Goal: Task Accomplishment & Management: Complete application form

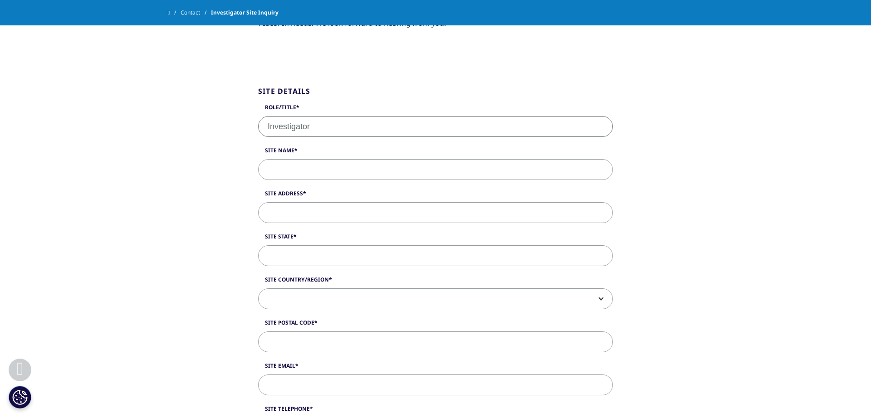
type input "Investigator"
click at [308, 175] on input "Site Name" at bounding box center [435, 169] width 355 height 21
type input "Mid [PERSON_NAME] Medical Research, PLLC"
click at [326, 208] on input "Site Address" at bounding box center [435, 212] width 355 height 21
type input "[STREET_ADDRESS]"
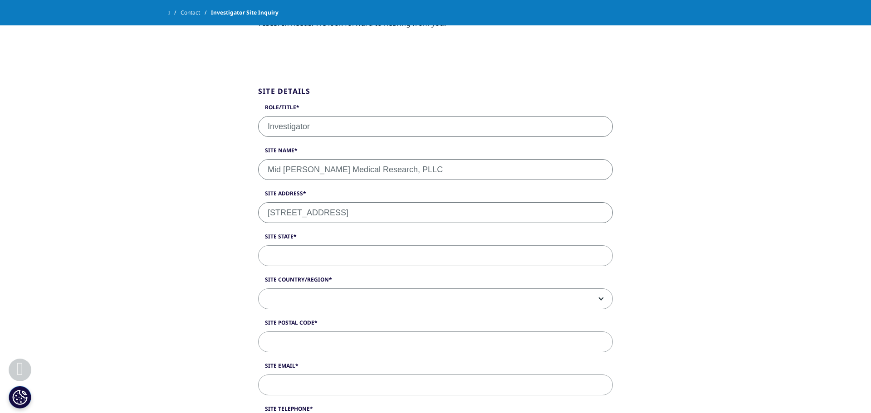
click at [330, 260] on input "Site State" at bounding box center [435, 255] width 355 height 21
type input "[US_STATE]"
click at [328, 299] on span at bounding box center [435, 299] width 354 height 21
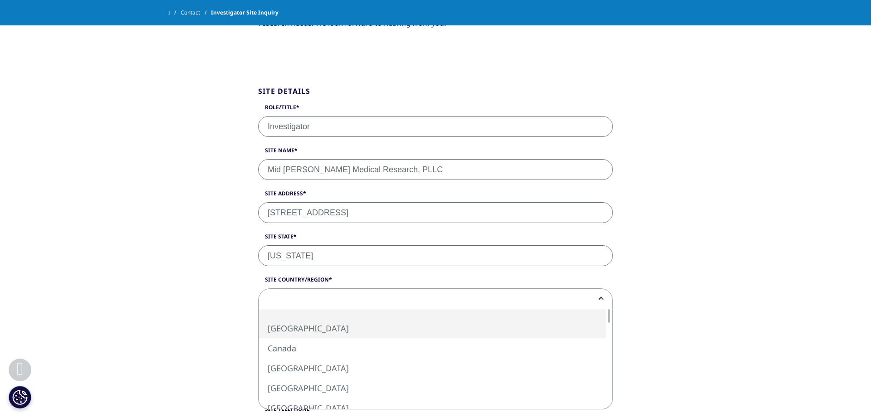
select select "[GEOGRAPHIC_DATA]"
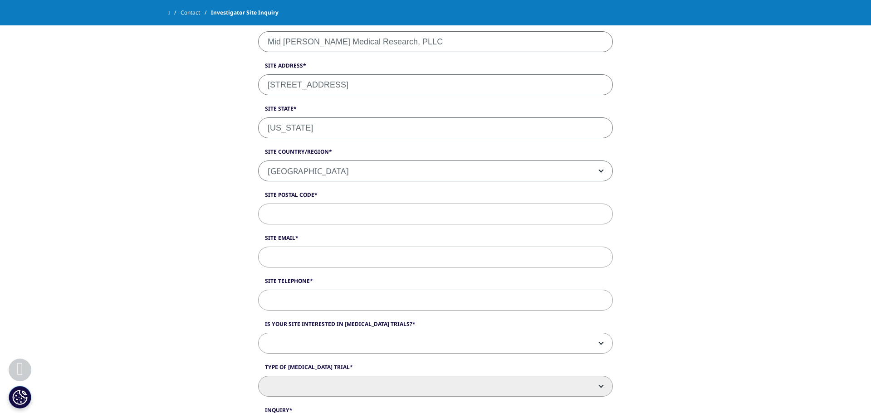
scroll to position [353, 0]
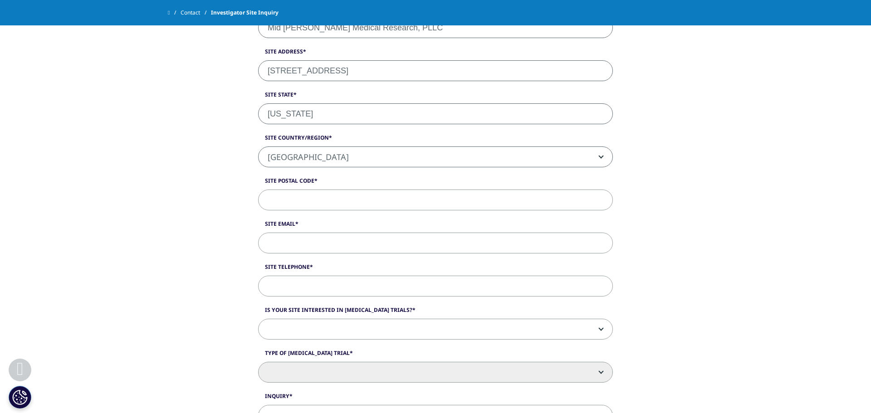
click at [285, 195] on input "Site Postal Code" at bounding box center [435, 200] width 355 height 21
type input "12553"
click at [310, 237] on input "Site Email" at bounding box center [435, 243] width 355 height 21
type input "[EMAIL_ADDRESS][DOMAIN_NAME]"
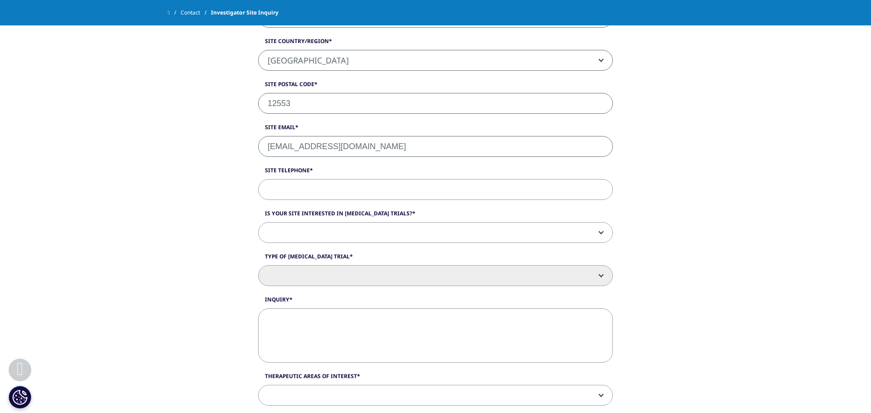
scroll to position [468, 0]
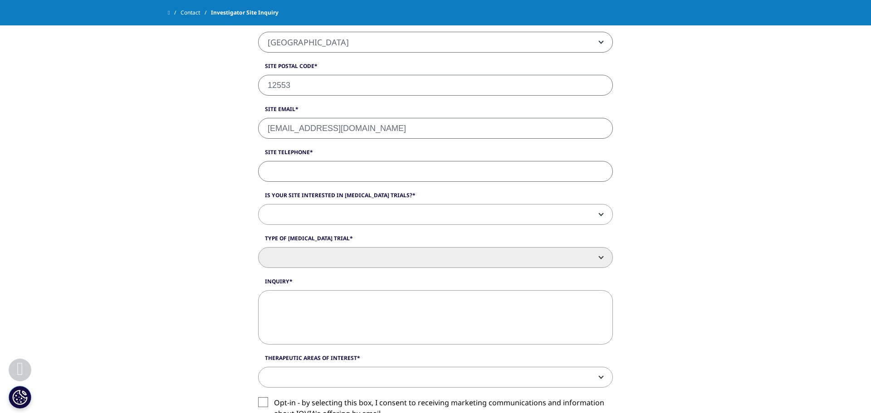
click at [298, 171] on input "Site Telephone" at bounding box center [435, 171] width 355 height 21
type input "[PHONE_NUMBER]"
click at [329, 211] on span at bounding box center [435, 214] width 354 height 21
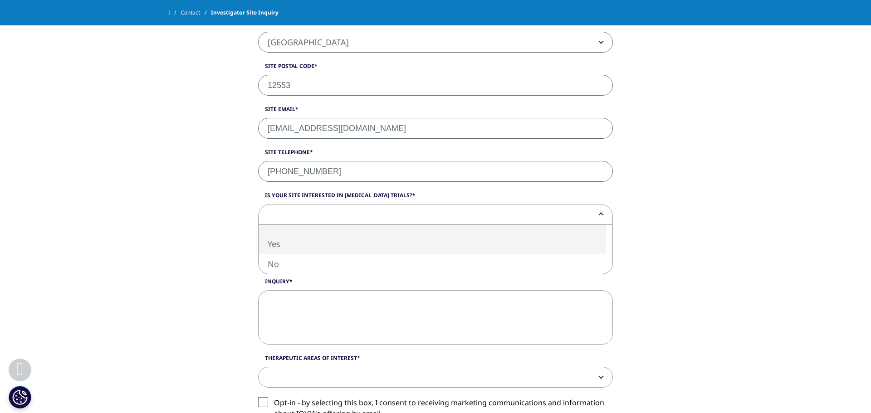
select select "Yes"
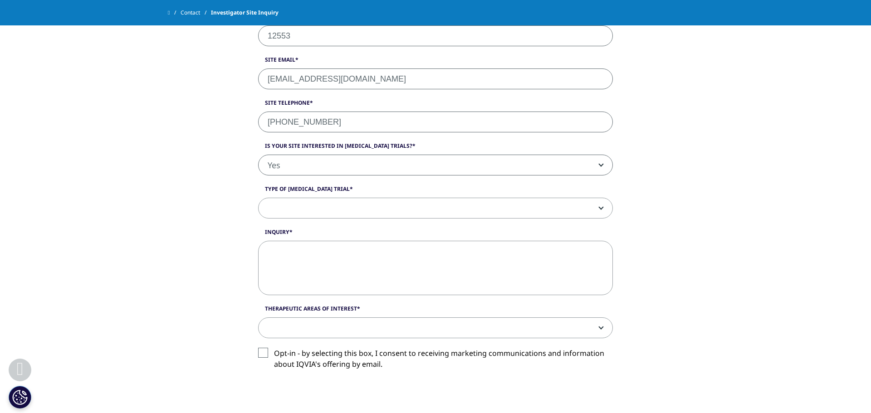
scroll to position [535, 0]
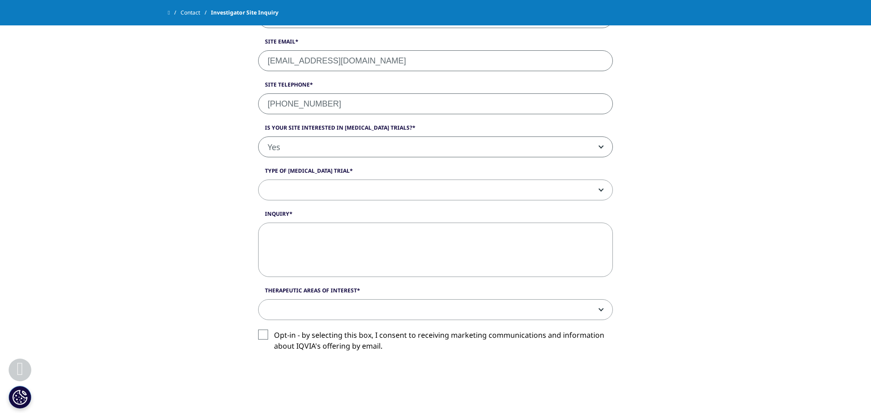
click at [309, 195] on span at bounding box center [435, 190] width 354 height 21
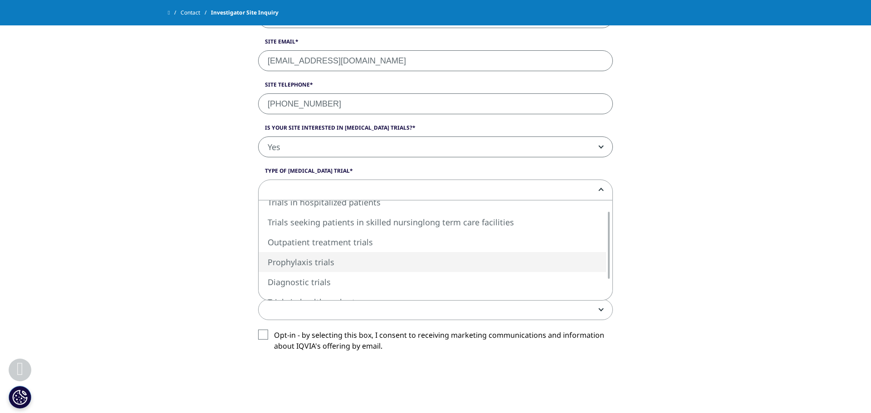
select select "Prophylaxis trials"
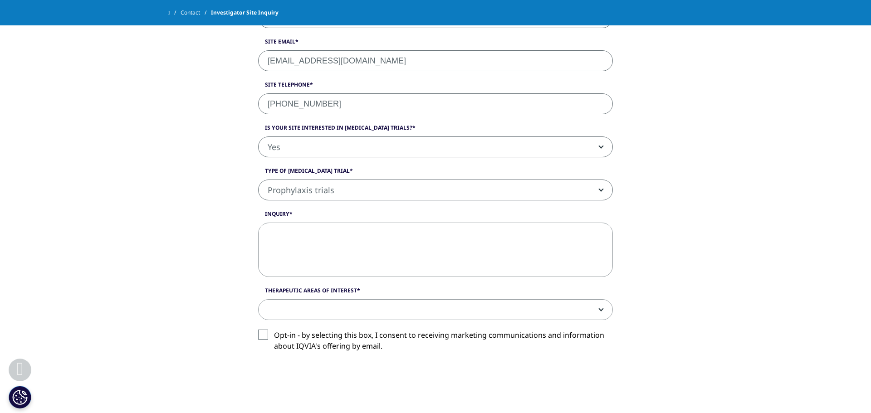
click at [325, 250] on textarea "Inquiry" at bounding box center [435, 250] width 355 height 54
paste textarea "[PERSON_NAME] is a [MEDICAL_DATA] and Investigator here at [GEOGRAPHIC_DATA][PE…"
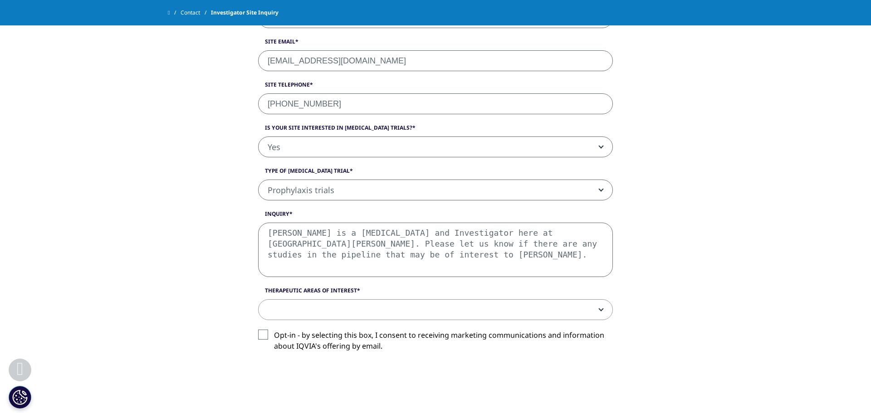
type textarea "[PERSON_NAME] is a [MEDICAL_DATA] and Investigator here at [GEOGRAPHIC_DATA][PE…"
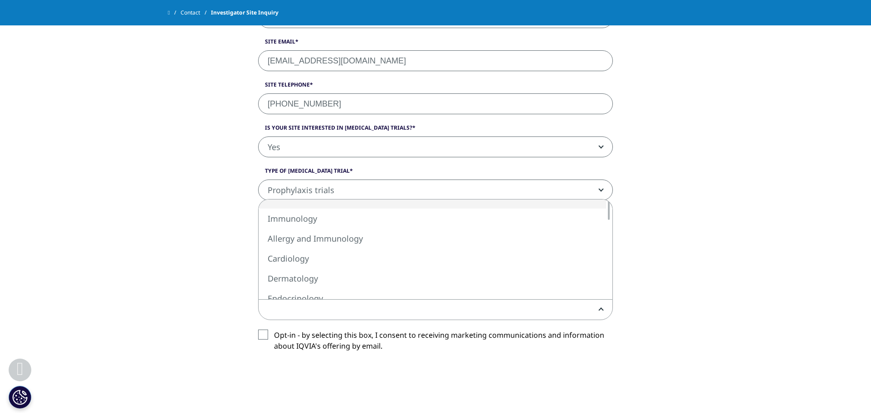
click at [349, 302] on span at bounding box center [435, 310] width 354 height 21
select select "Nephrology"
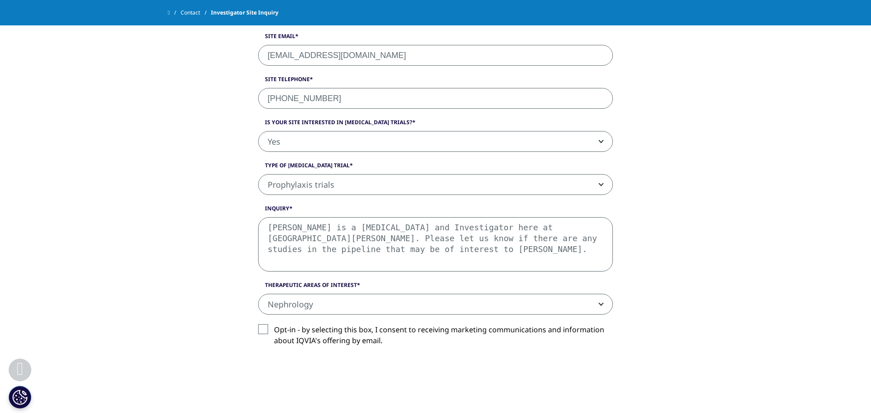
scroll to position [640, 0]
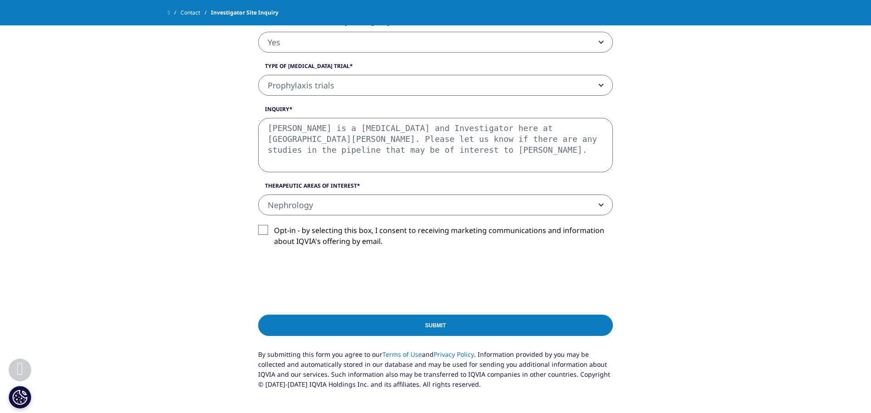
click at [266, 229] on label "Opt-in - by selecting this box, I consent to receiving marketing communications…" at bounding box center [435, 238] width 355 height 27
click at [274, 225] on input "Opt-in - by selecting this box, I consent to receiving marketing communications…" at bounding box center [274, 225] width 0 height 0
click at [307, 325] on input "Submit" at bounding box center [435, 325] width 355 height 21
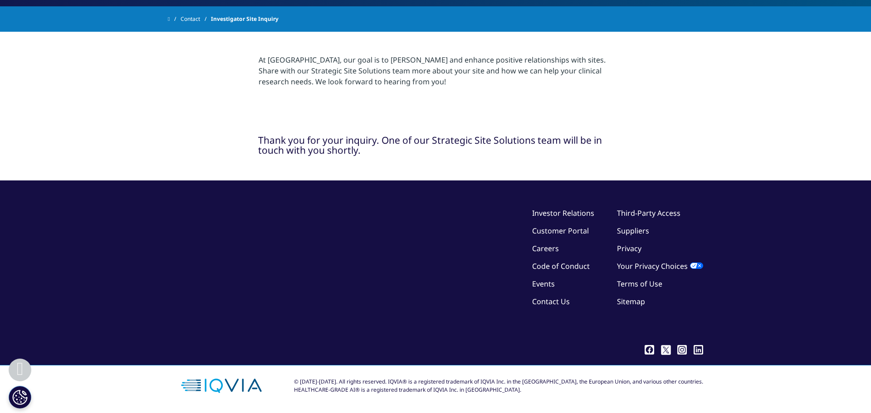
scroll to position [178, 0]
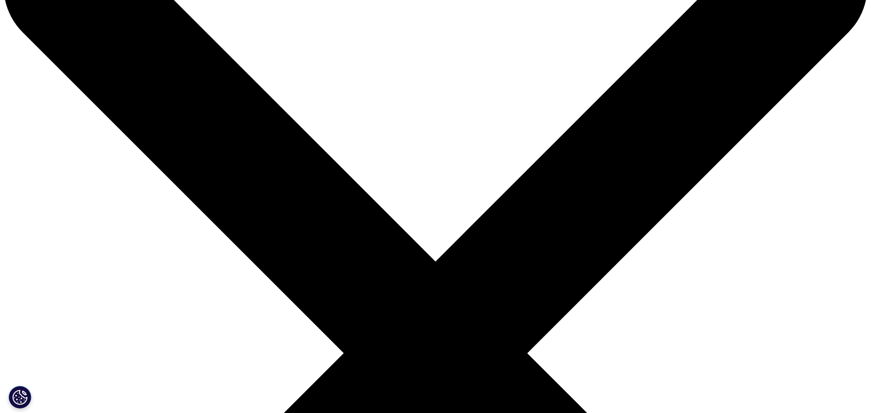
scroll to position [144, 0]
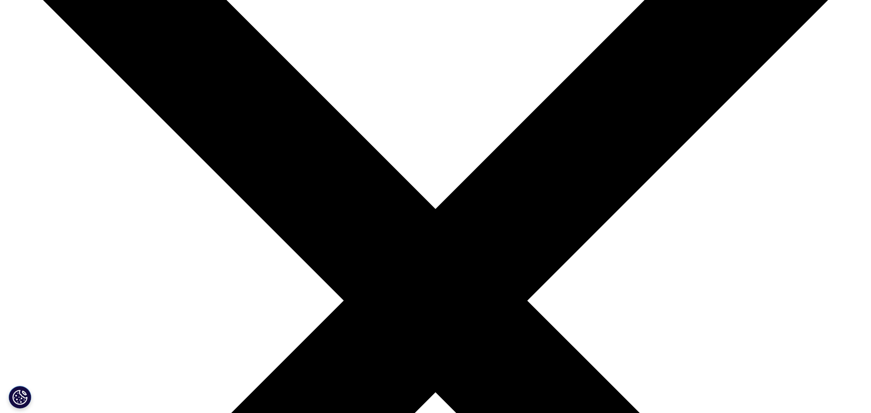
type input "Investigator"
type input "Mid [PERSON_NAME] Medical Research, PLLC"
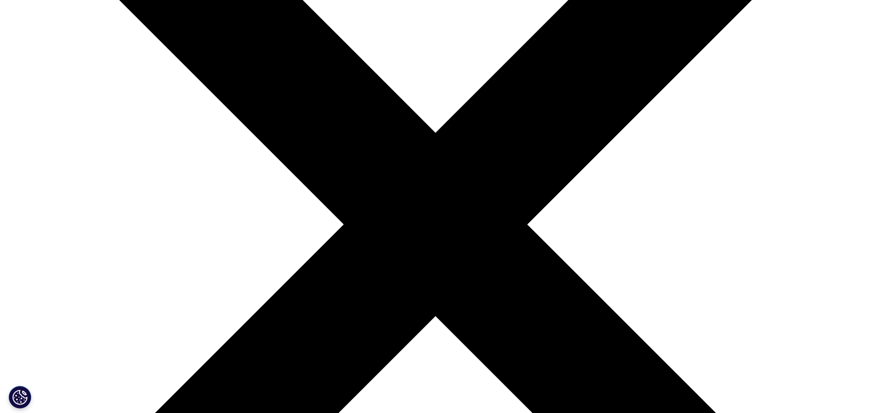
scroll to position [228, 0]
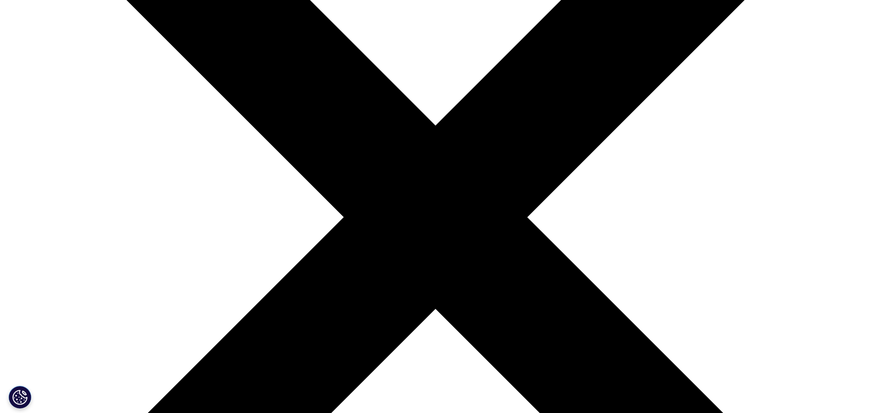
type input "[STREET_ADDRESS]"
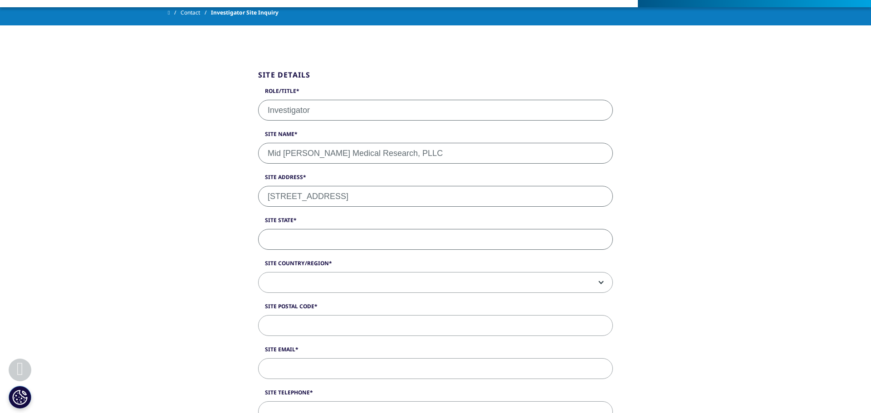
click at [330, 234] on input "Site State" at bounding box center [435, 239] width 355 height 21
type input "[US_STATE]"
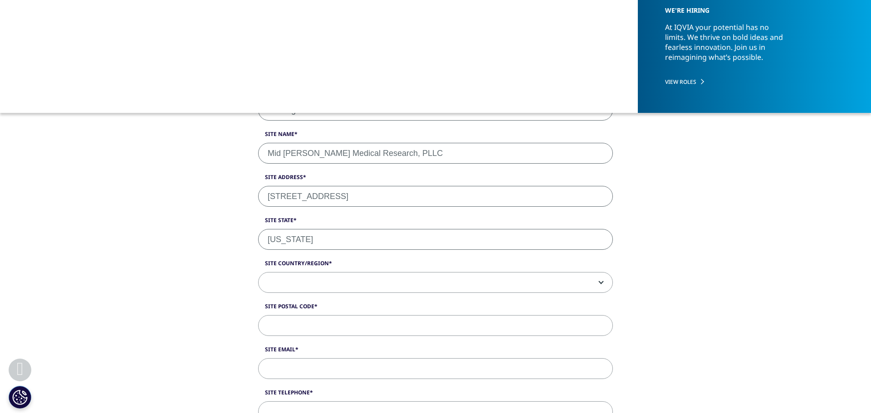
click at [326, 277] on span at bounding box center [435, 283] width 354 height 21
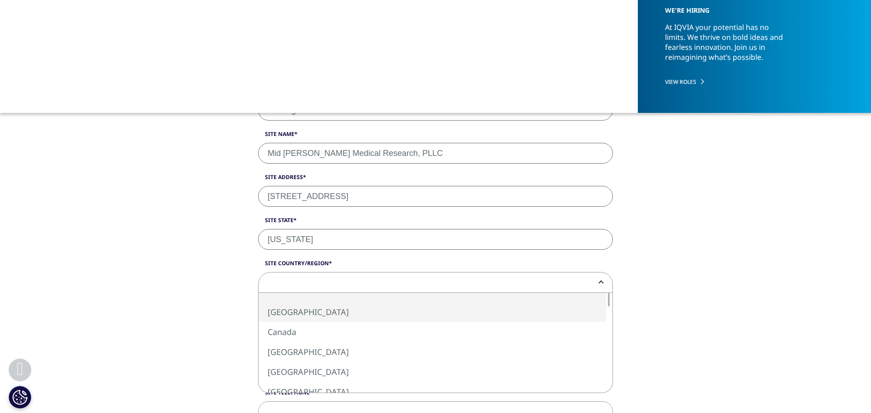
select select "[GEOGRAPHIC_DATA]"
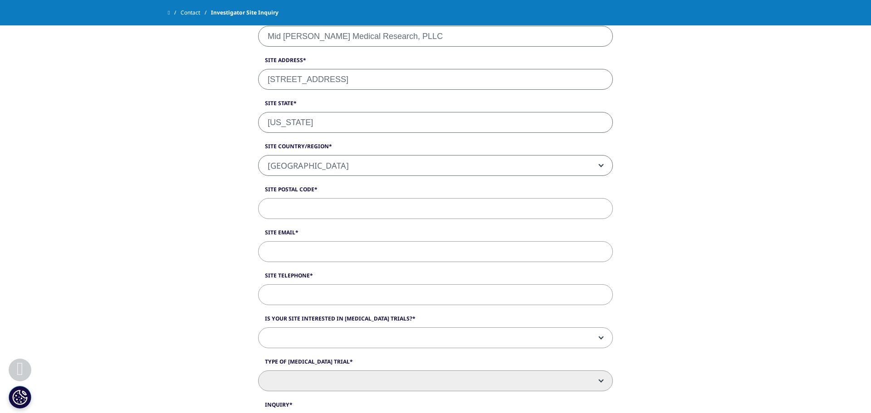
scroll to position [358, 0]
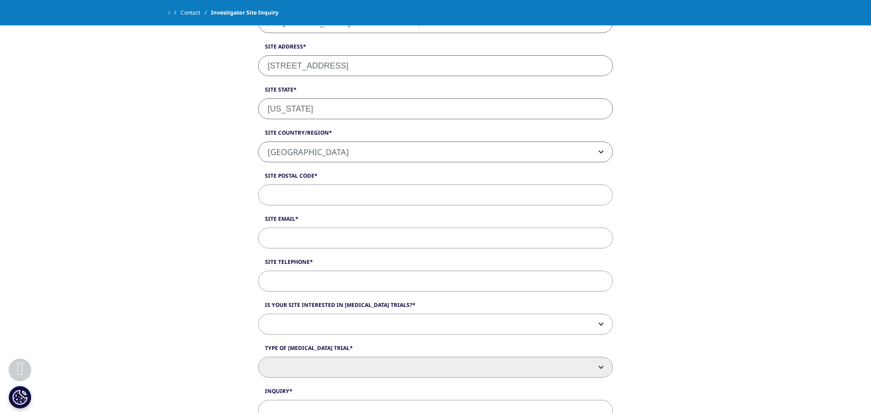
click at [288, 190] on input "Site Postal Code" at bounding box center [435, 195] width 355 height 21
type input "12553"
click at [309, 234] on input "Site Email" at bounding box center [435, 238] width 355 height 21
type input "[EMAIL_ADDRESS][DOMAIN_NAME]"
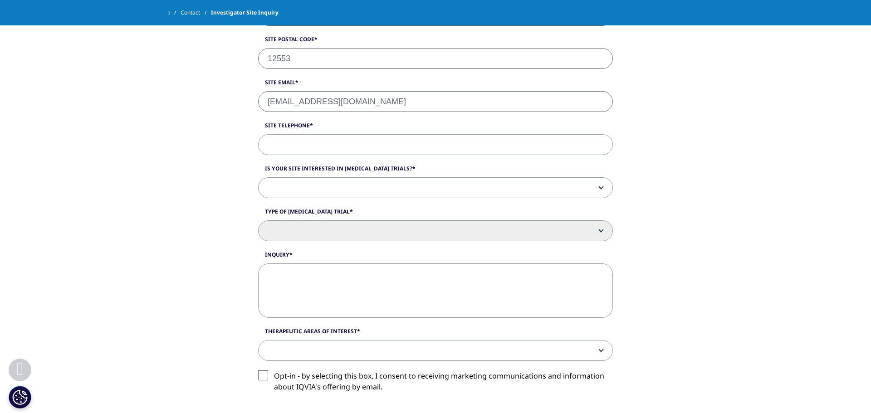
scroll to position [495, 0]
click at [313, 146] on input "Site Telephone" at bounding box center [435, 144] width 355 height 21
type input "[PHONE_NUMBER]"
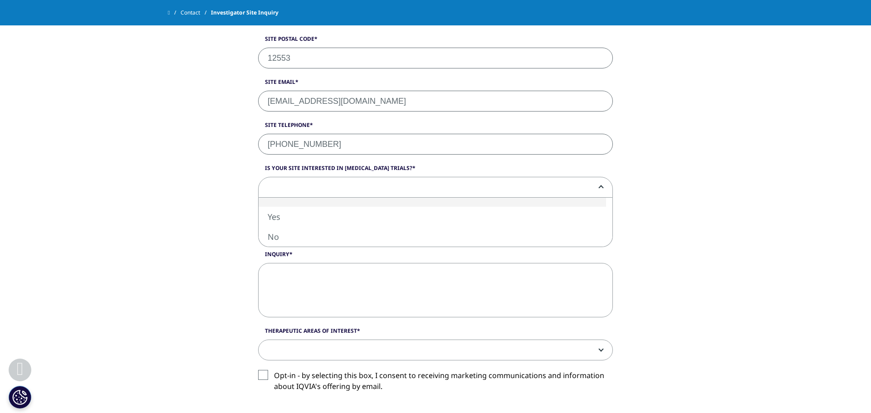
click at [317, 182] on span at bounding box center [435, 187] width 354 height 21
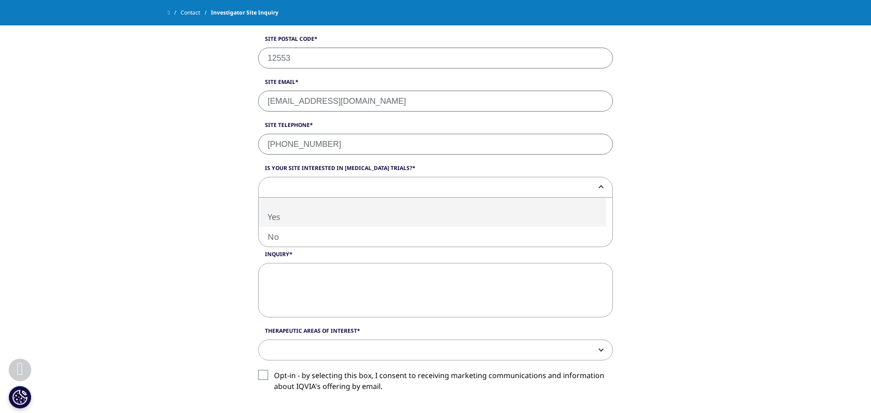
select select "Yes"
click at [308, 226] on span at bounding box center [435, 230] width 354 height 21
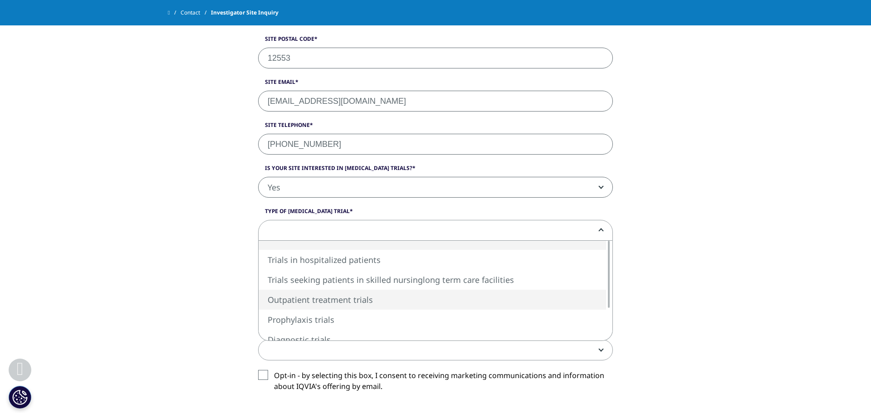
select select "Outpatient treatment trials"
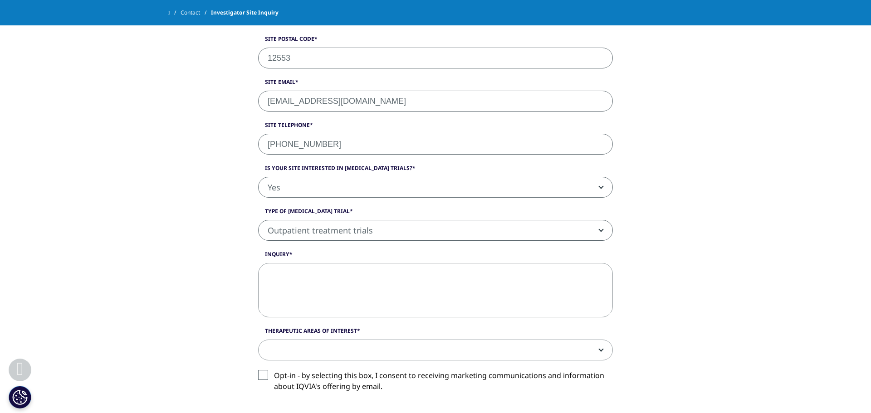
click at [314, 306] on textarea "Inquiry" at bounding box center [435, 290] width 355 height 54
paste textarea "[PERSON_NAME] is a [MEDICAL_DATA] and Investigator here at [GEOGRAPHIC_DATA][PE…"
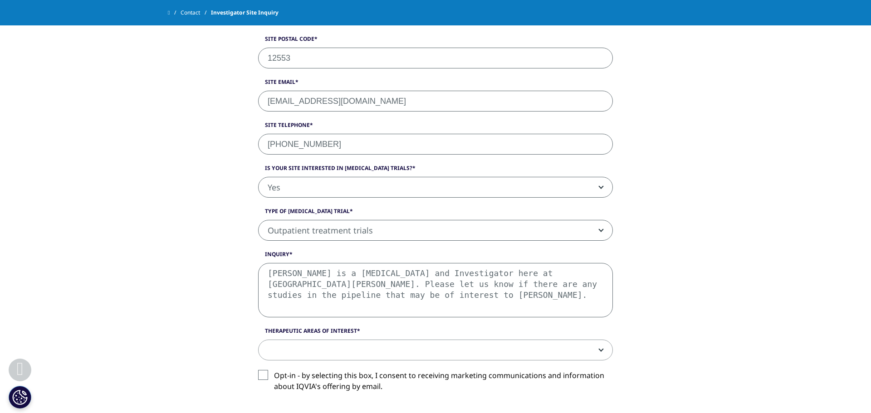
type textarea "[PERSON_NAME] is a [MEDICAL_DATA] and Investigator here at [GEOGRAPHIC_DATA][PE…"
click at [323, 350] on span at bounding box center [435, 350] width 354 height 21
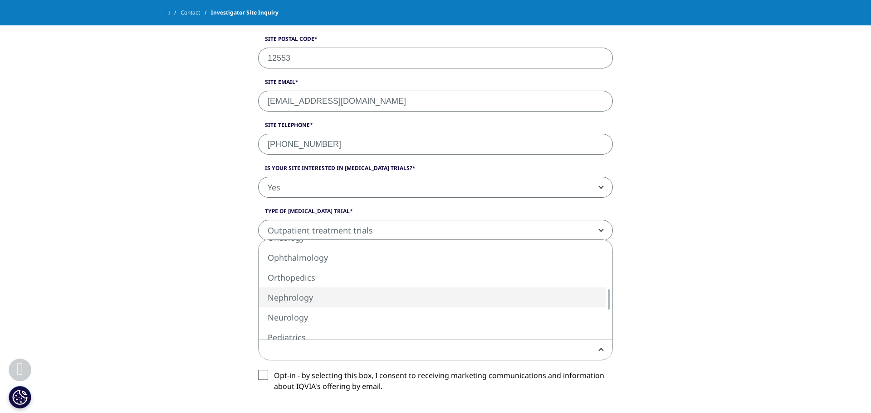
select select "Nephrology"
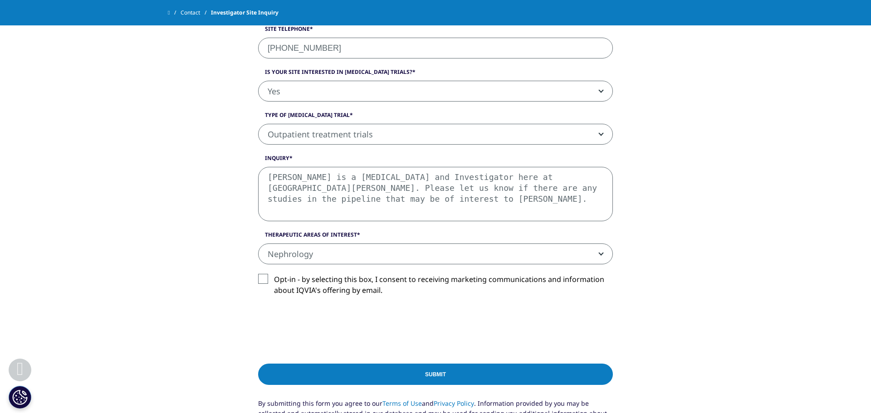
scroll to position [598, 0]
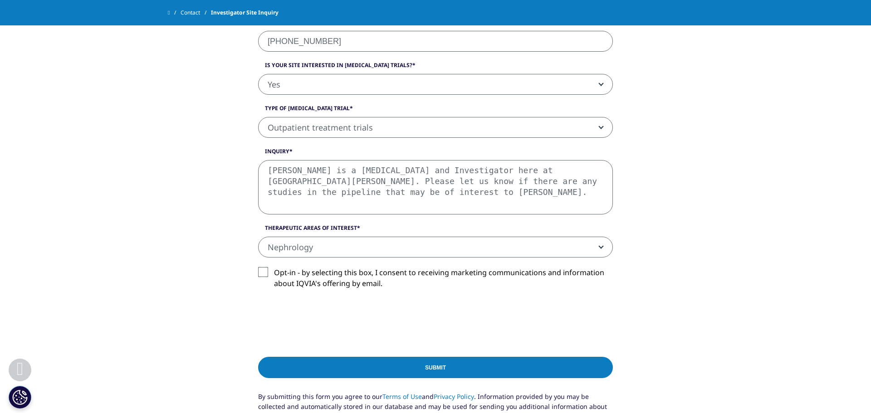
click at [269, 273] on label "Opt-in - by selecting this box, I consent to receiving marketing communications…" at bounding box center [435, 280] width 355 height 27
click at [274, 267] on input "Opt-in - by selecting this box, I consent to receiving marketing communications…" at bounding box center [274, 267] width 0 height 0
click at [302, 364] on input "Submit" at bounding box center [435, 367] width 355 height 21
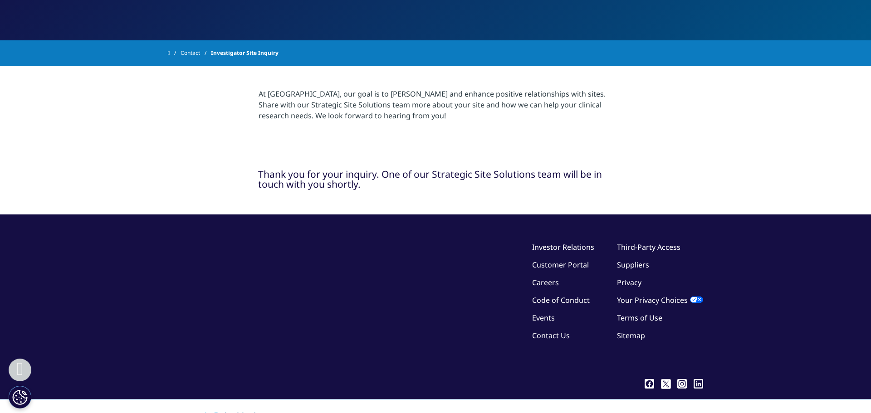
scroll to position [144, 0]
